Goal: Information Seeking & Learning: Learn about a topic

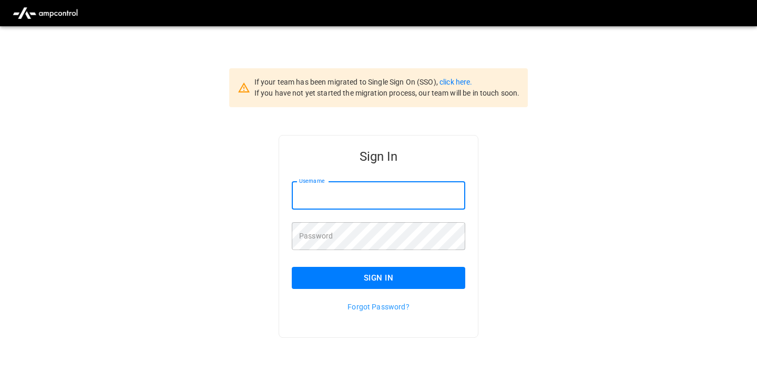
click at [339, 208] on input "Username" at bounding box center [379, 196] width 174 height 28
type input "**********"
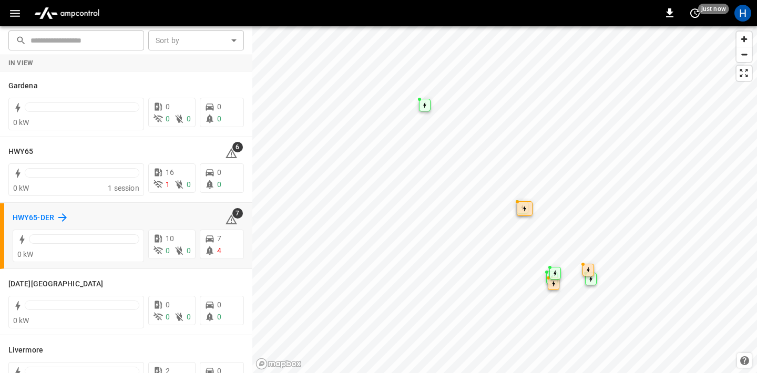
click at [43, 219] on h6 "HWY65-DER" at bounding box center [34, 218] width 42 height 12
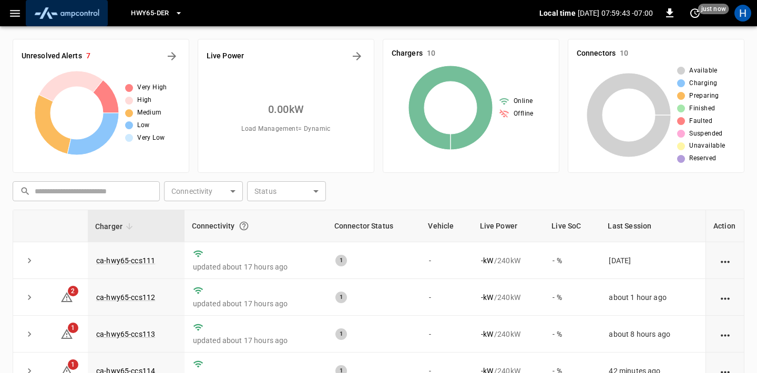
click at [27, 8] on button "menu" at bounding box center [67, 13] width 82 height 26
click at [13, 15] on icon "button" at bounding box center [14, 13] width 13 height 13
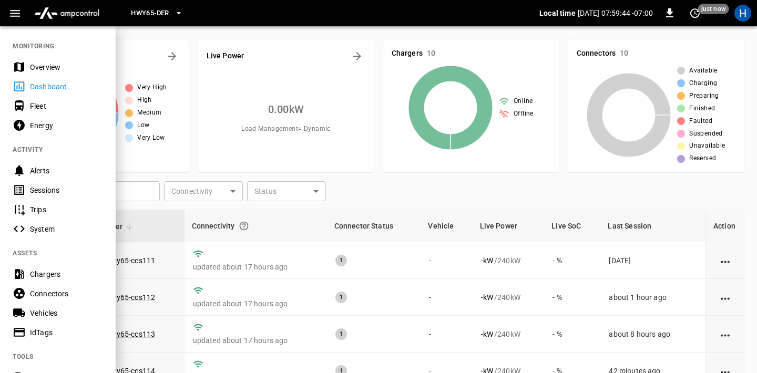
click at [34, 127] on div "Energy" at bounding box center [66, 125] width 73 height 11
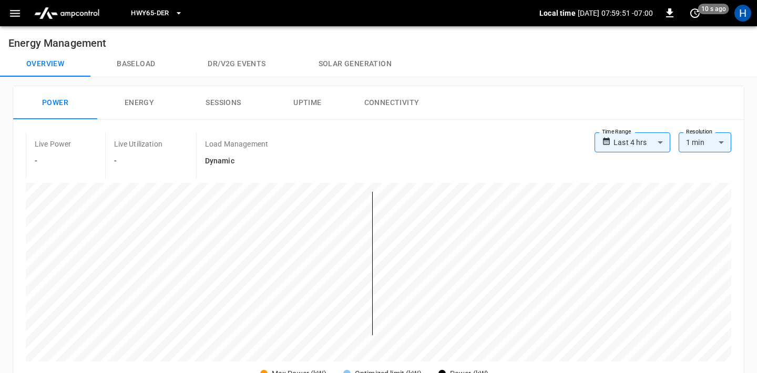
click at [336, 61] on button "Solar generation" at bounding box center [355, 64] width 126 height 25
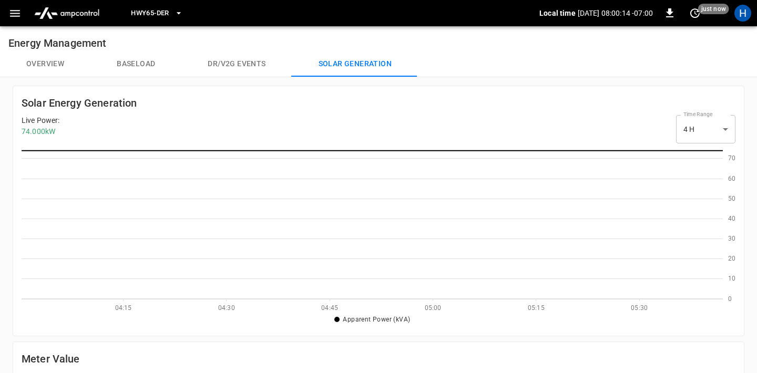
click at [141, 67] on button "Baseload" at bounding box center [135, 64] width 91 height 25
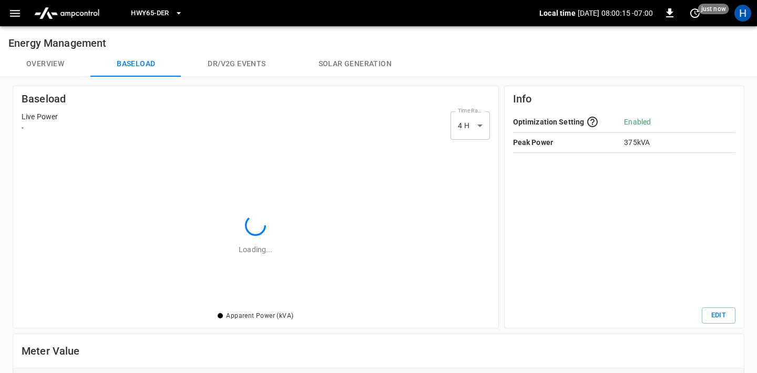
scroll to position [153, 454]
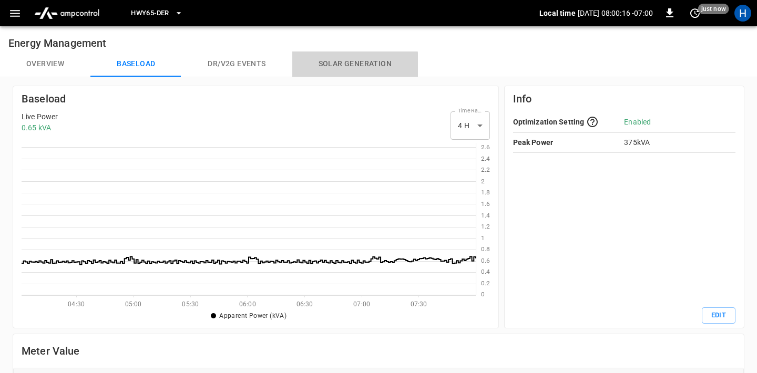
click at [341, 66] on button "Solar generation" at bounding box center [355, 64] width 126 height 25
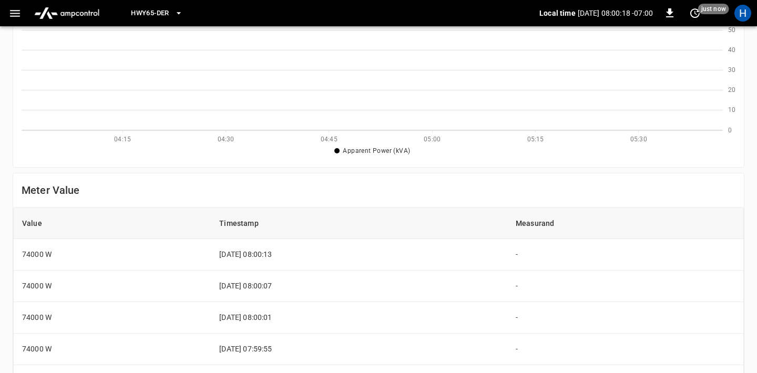
scroll to position [302, 0]
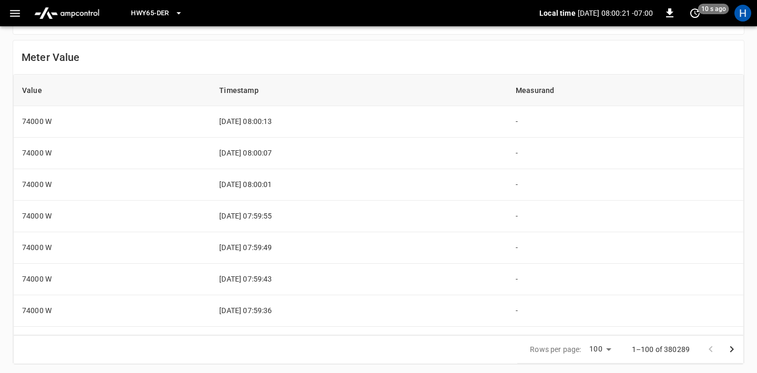
click at [737, 348] on icon "Go to next page" at bounding box center [732, 349] width 13 height 13
click at [736, 348] on icon "Go to next page" at bounding box center [732, 349] width 13 height 13
click at [735, 348] on icon "Go to next page" at bounding box center [732, 349] width 13 height 13
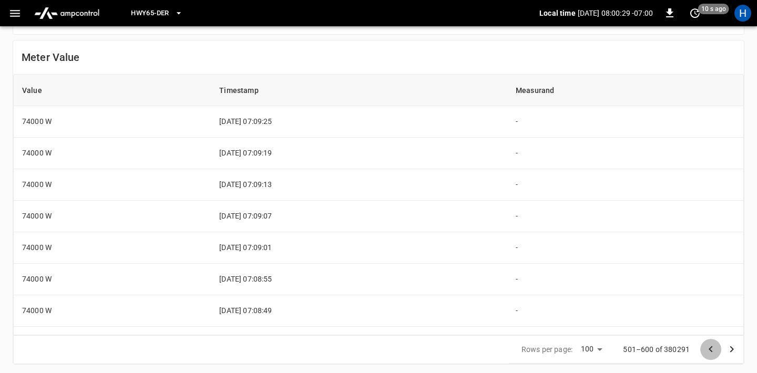
click at [709, 348] on icon "Go to previous page" at bounding box center [711, 349] width 13 height 13
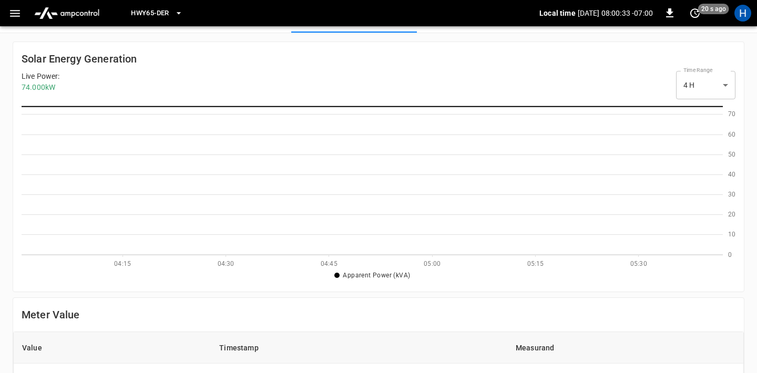
scroll to position [0, 0]
